Goal: Task Accomplishment & Management: Use online tool/utility

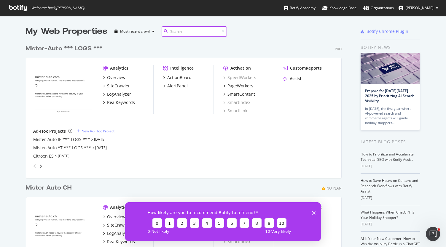
scroll to position [43, 0]
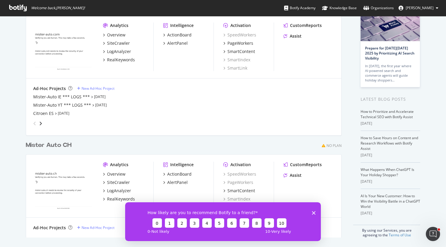
click at [313, 212] on polygon "Close survey" at bounding box center [314, 213] width 4 height 4
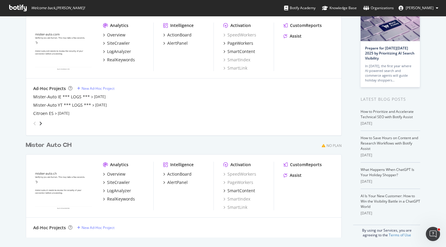
scroll to position [0, 0]
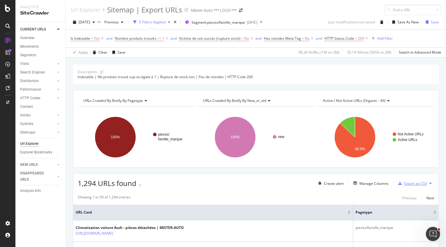
click at [411, 182] on div "Export as CSV" at bounding box center [415, 183] width 23 height 5
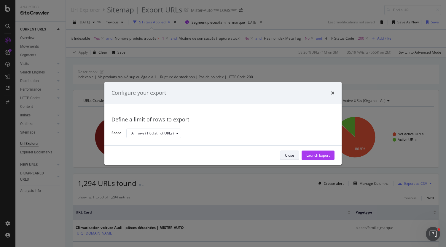
click at [286, 157] on div "Close" at bounding box center [289, 155] width 9 height 5
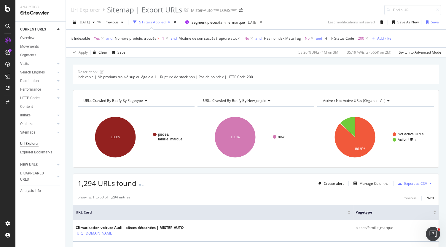
click at [429, 183] on icon at bounding box center [430, 184] width 2 height 4
click at [411, 182] on span "Export XML Sitemaps" at bounding box center [399, 182] width 35 height 5
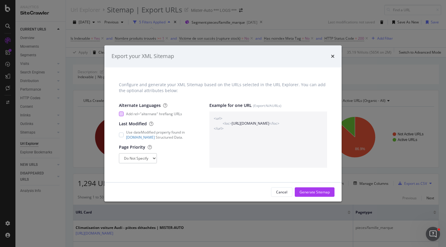
click at [133, 116] on span "Add rel="alternate" hreflang URLs" at bounding box center [154, 113] width 56 height 5
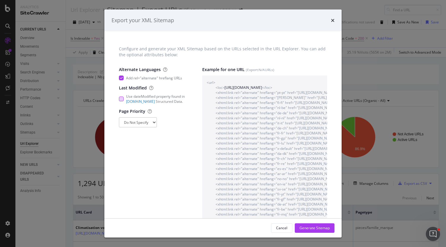
click at [121, 100] on div "modal" at bounding box center [121, 99] width 5 height 5
click at [307, 230] on div "Generate Sitemap" at bounding box center [314, 228] width 30 height 5
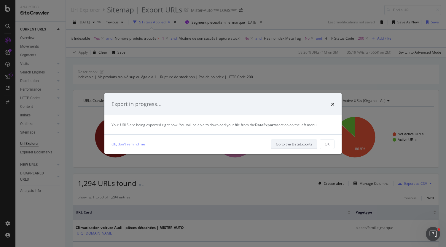
click at [292, 144] on div "Go to the DataExports" at bounding box center [294, 144] width 36 height 5
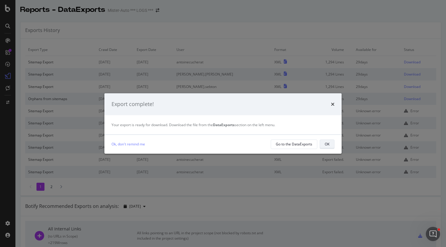
click at [325, 143] on div "OK" at bounding box center [327, 144] width 5 height 5
